Goal: Information Seeking & Learning: Learn about a topic

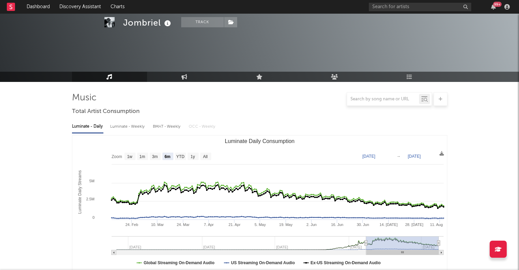
select select "6m"
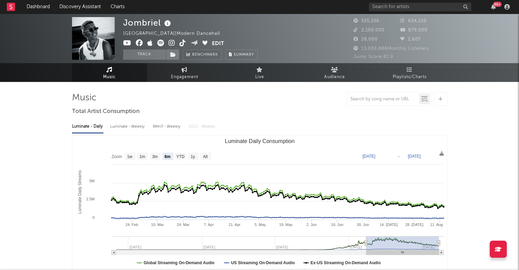
click at [120, 71] on link "Music" at bounding box center [109, 72] width 75 height 19
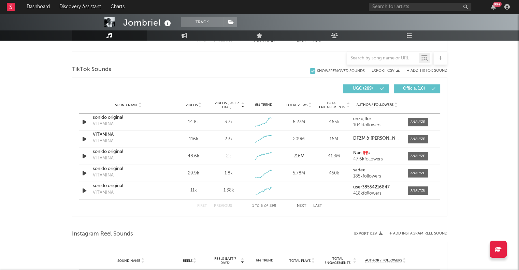
scroll to position [375, 0]
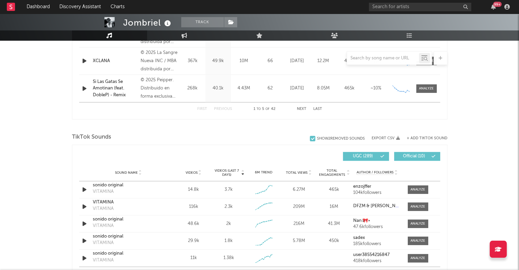
click at [118, 36] on link "Music" at bounding box center [109, 35] width 75 height 10
click at [110, 36] on icon at bounding box center [109, 35] width 6 height 5
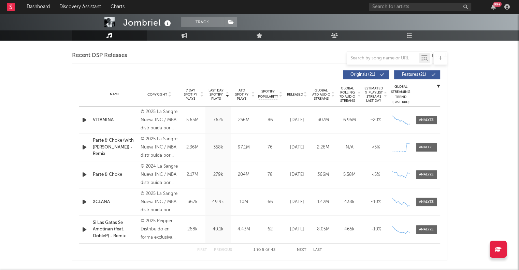
scroll to position [235, 0]
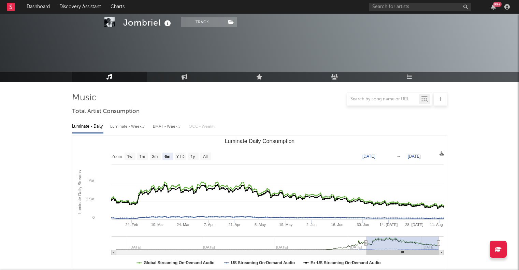
select select "6m"
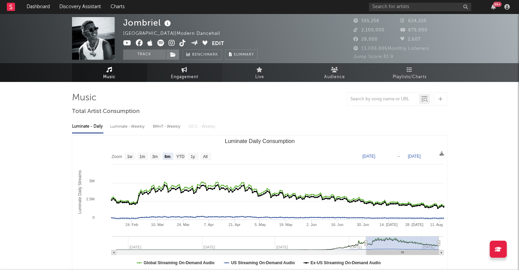
click at [191, 80] on span "Engagement" at bounding box center [184, 77] width 27 height 8
select select "1w"
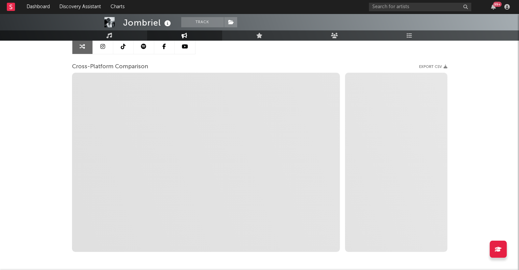
scroll to position [102, 0]
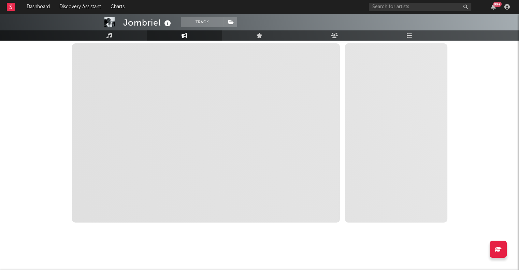
select select "1m"
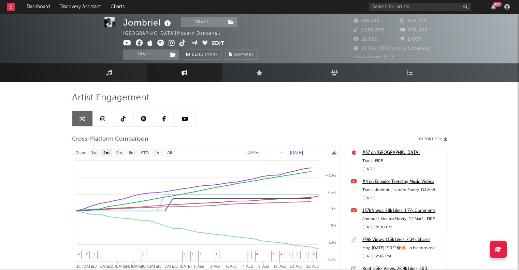
scroll to position [0, 0]
click at [401, 182] on div "#4 on Ecuador Trending Music Videos" at bounding box center [402, 182] width 81 height 8
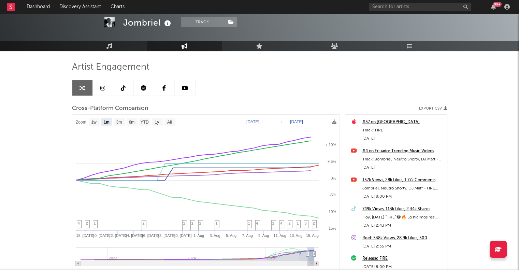
scroll to position [30, 0]
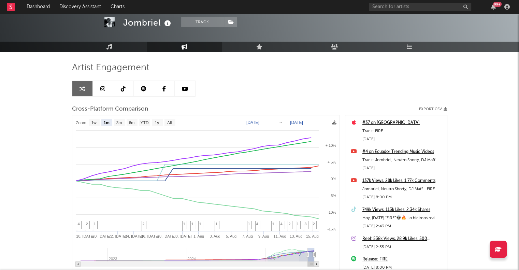
click at [383, 123] on div "#37 on [GEOGRAPHIC_DATA]" at bounding box center [402, 123] width 81 height 8
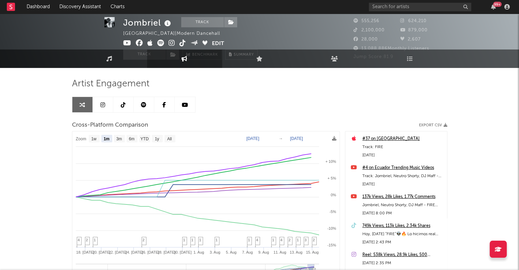
scroll to position [0, 0]
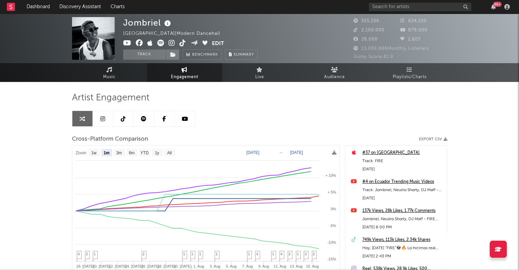
click at [143, 119] on icon at bounding box center [143, 118] width 5 height 5
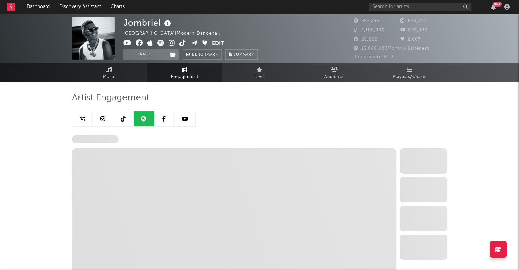
select select "6m"
select select "1w"
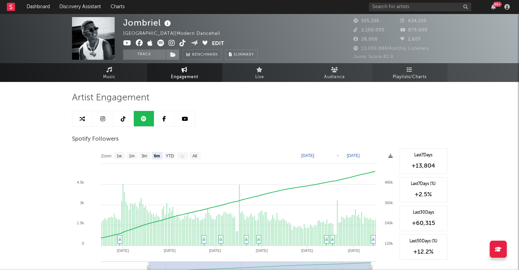
click at [391, 76] on link "Playlists/Charts" at bounding box center [409, 72] width 75 height 19
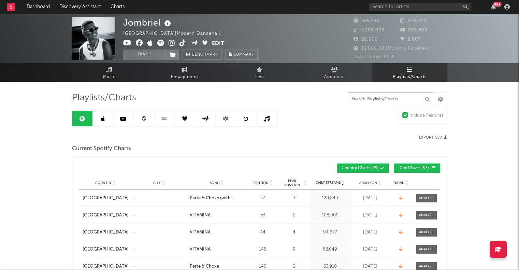
click at [371, 102] on input "text" at bounding box center [390, 99] width 85 height 14
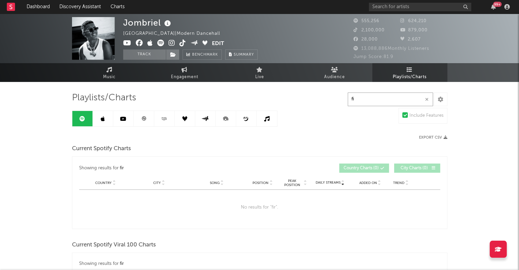
type input "f"
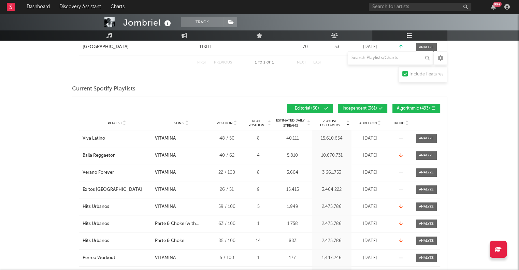
scroll to position [386, 0]
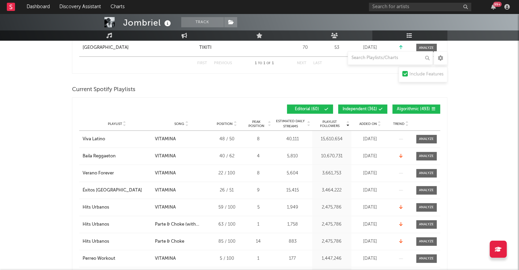
click at [184, 124] on div at bounding box center [186, 123] width 4 height 5
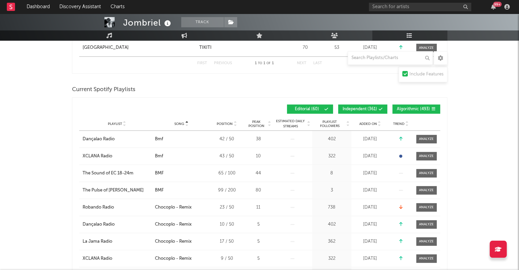
click at [184, 124] on div at bounding box center [186, 123] width 4 height 5
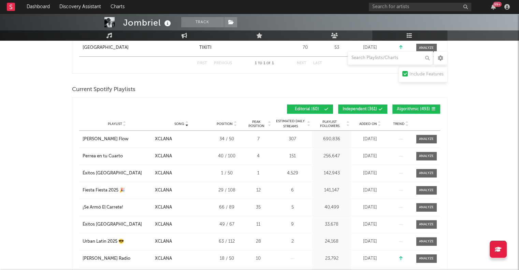
scroll to position [438, 0]
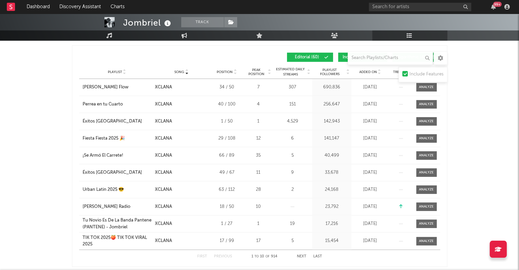
click at [341, 56] on button "Independent ( 361 )" at bounding box center [362, 57] width 49 height 9
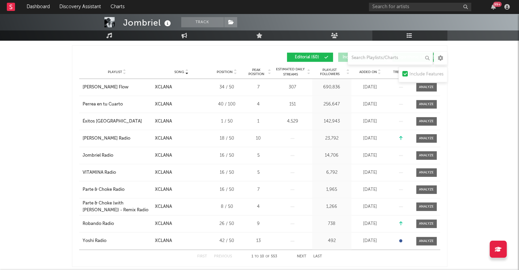
click at [173, 73] on div "Song" at bounding box center [181, 71] width 53 height 5
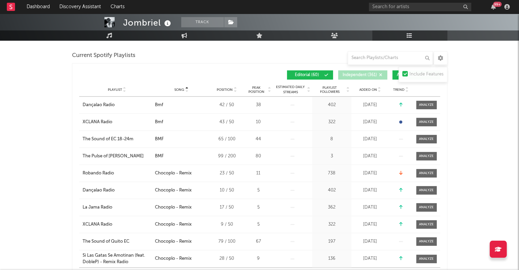
scroll to position [420, 0]
click at [177, 88] on span "Song" at bounding box center [179, 90] width 10 height 4
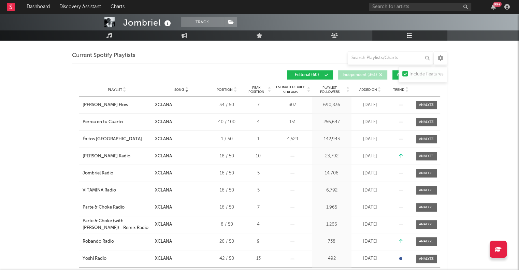
click at [364, 92] on div "Playlist City Song Position Peak Position Estimated Daily Streams Playlist Foll…" at bounding box center [259, 90] width 361 height 14
drag, startPoint x: 366, startPoint y: 89, endPoint x: 357, endPoint y: 87, distance: 8.6
click at [357, 87] on div "Added On" at bounding box center [370, 89] width 34 height 5
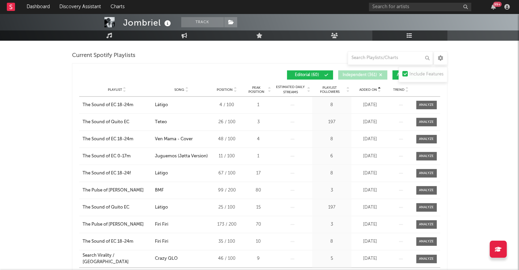
click at [357, 87] on div "Added On" at bounding box center [370, 89] width 34 height 5
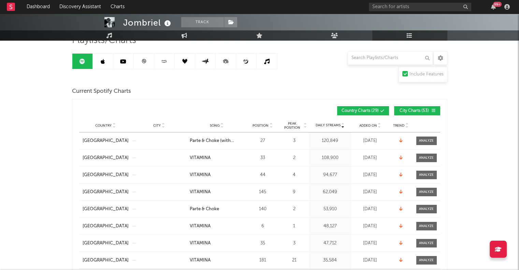
scroll to position [58, 0]
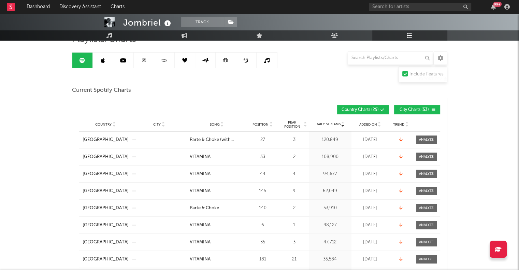
click at [364, 124] on span "Added On" at bounding box center [368, 124] width 18 height 4
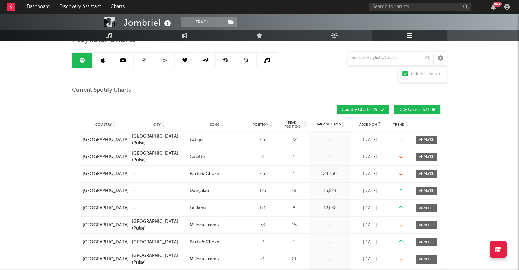
click at [364, 124] on span "Added On" at bounding box center [368, 124] width 18 height 4
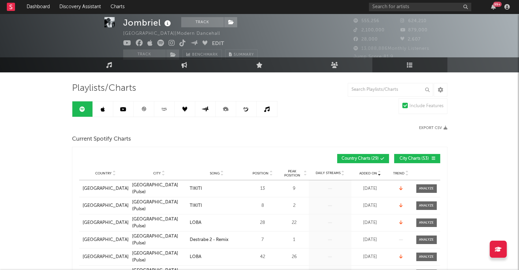
scroll to position [9, 0]
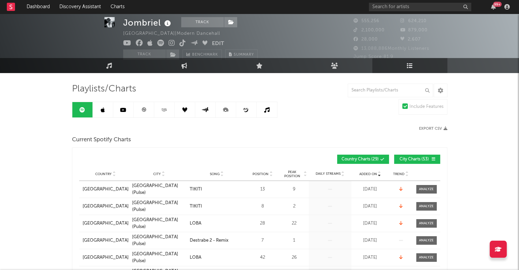
click at [105, 113] on link at bounding box center [103, 109] width 20 height 15
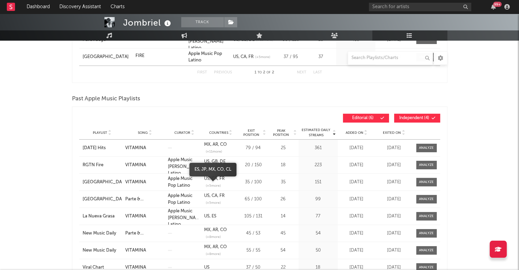
scroll to position [158, 0]
click at [360, 133] on span "Added On" at bounding box center [355, 133] width 18 height 4
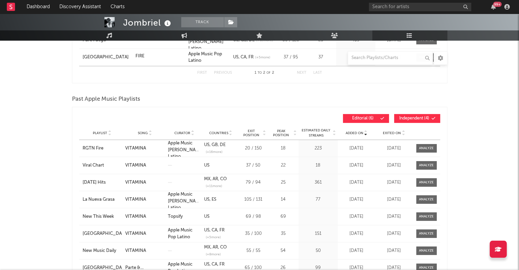
click at [360, 133] on span "Added On" at bounding box center [355, 133] width 18 height 4
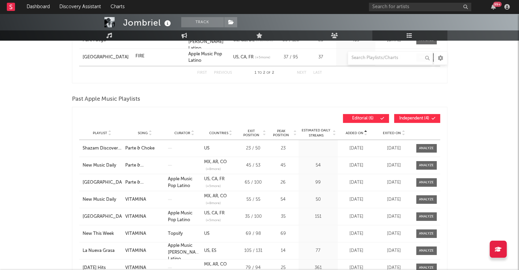
click at [360, 133] on span "Added On" at bounding box center [355, 133] width 18 height 4
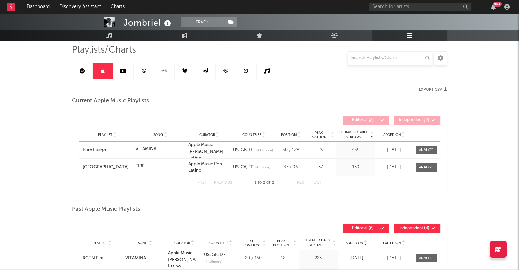
scroll to position [48, 0]
click at [129, 71] on link at bounding box center [123, 70] width 20 height 15
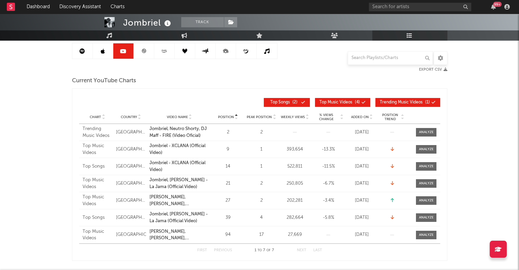
scroll to position [70, 0]
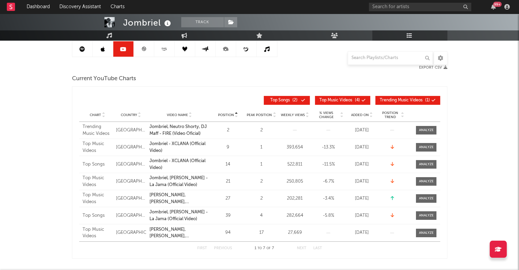
click at [361, 114] on span "Added On" at bounding box center [360, 115] width 18 height 4
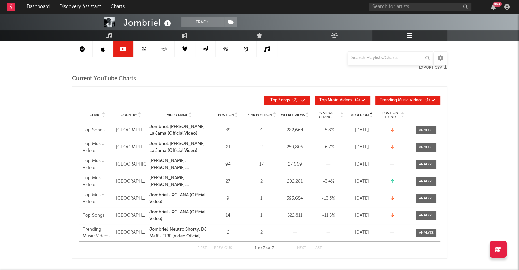
click at [361, 114] on span "Added On" at bounding box center [360, 115] width 18 height 4
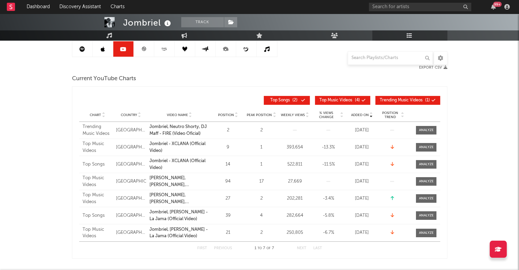
scroll to position [18, 0]
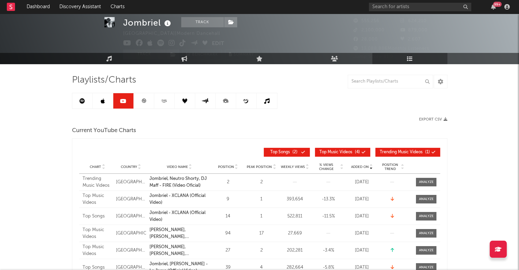
click at [148, 104] on link at bounding box center [144, 100] width 20 height 15
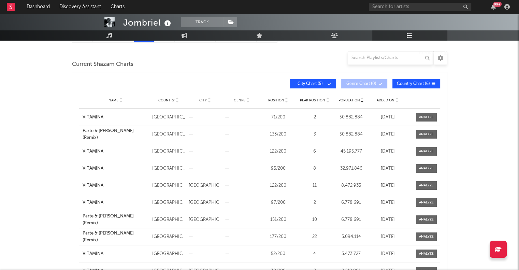
scroll to position [90, 0]
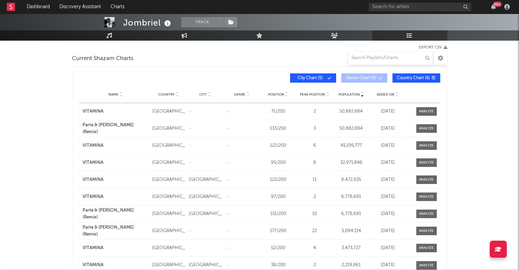
click at [378, 92] on span "Added On" at bounding box center [386, 94] width 18 height 4
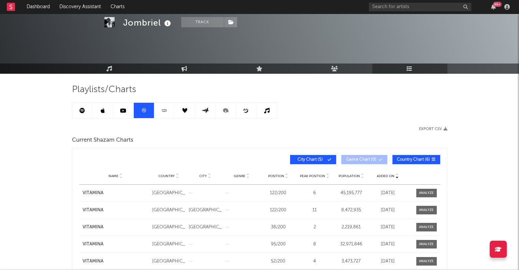
scroll to position [0, 0]
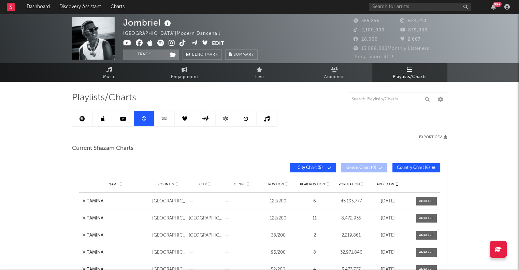
click at [167, 121] on icon at bounding box center [164, 118] width 8 height 5
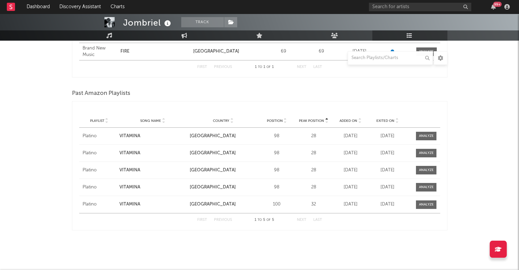
scroll to position [129, 0]
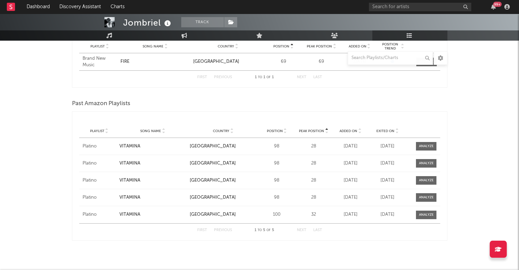
click at [345, 132] on div "Added On" at bounding box center [350, 130] width 33 height 5
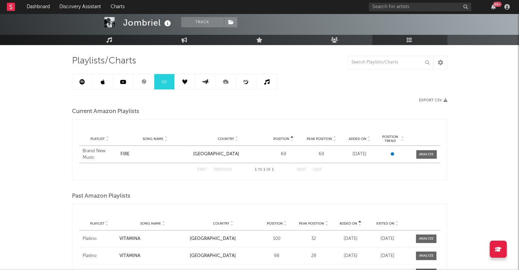
scroll to position [36, 0]
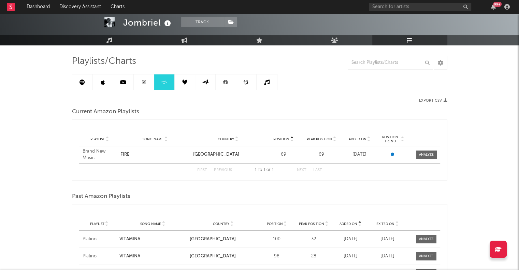
click at [351, 139] on span "Added On" at bounding box center [358, 139] width 18 height 4
